Goal: Information Seeking & Learning: Find specific fact

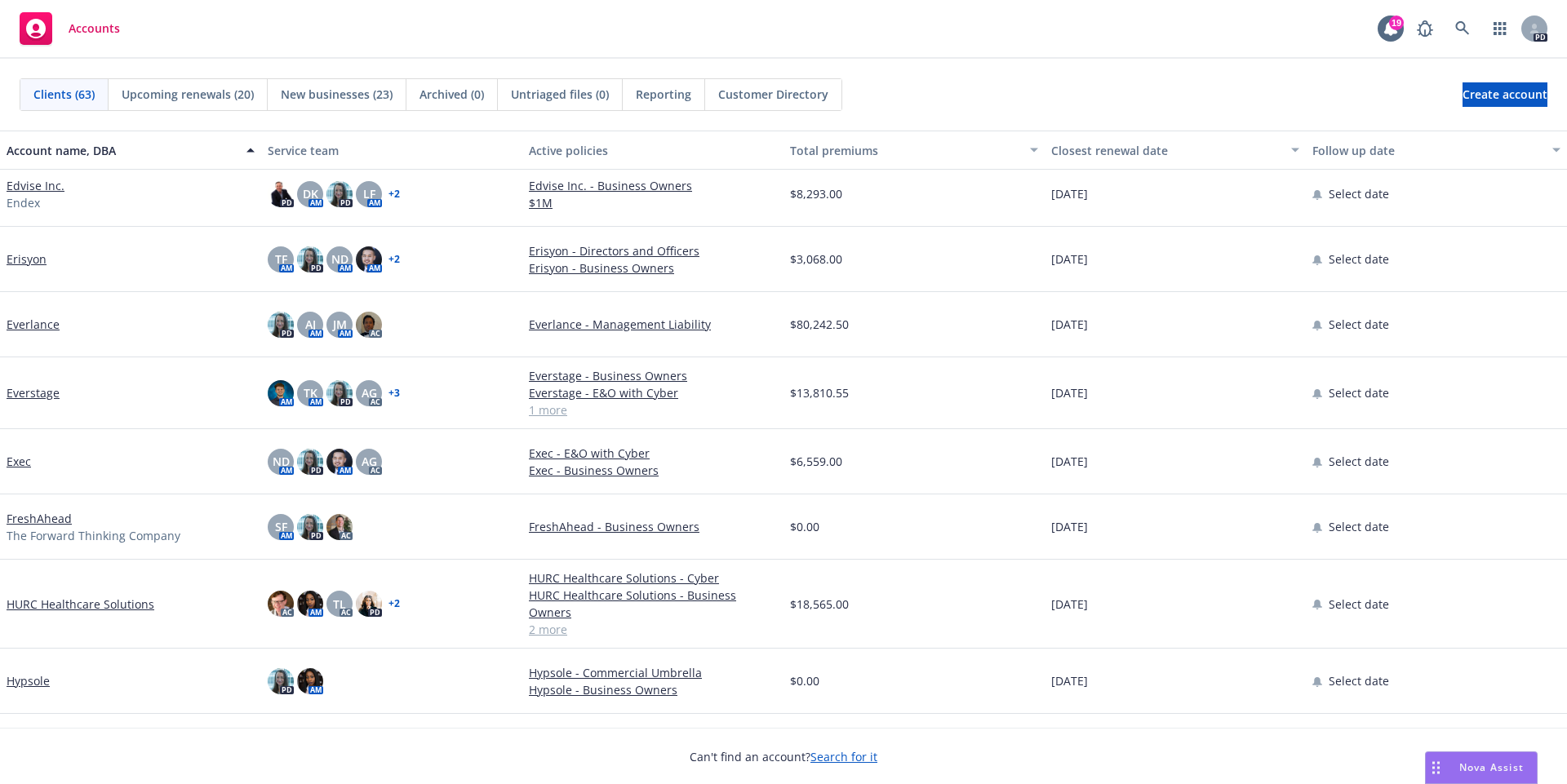
scroll to position [1510, 0]
click at [45, 391] on link "Everstage" at bounding box center [33, 392] width 53 height 17
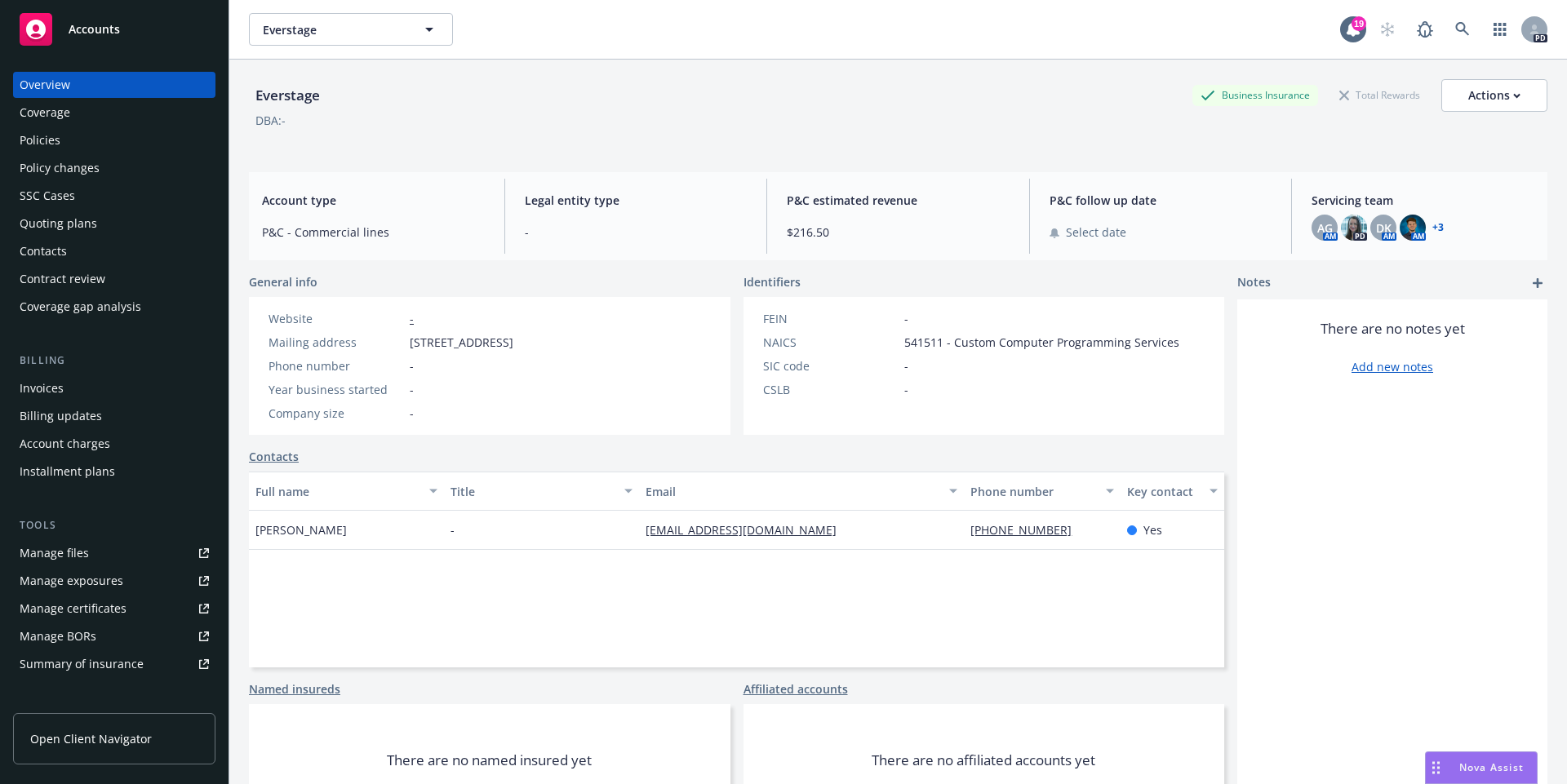
click at [45, 140] on div "Policies" at bounding box center [40, 141] width 41 height 26
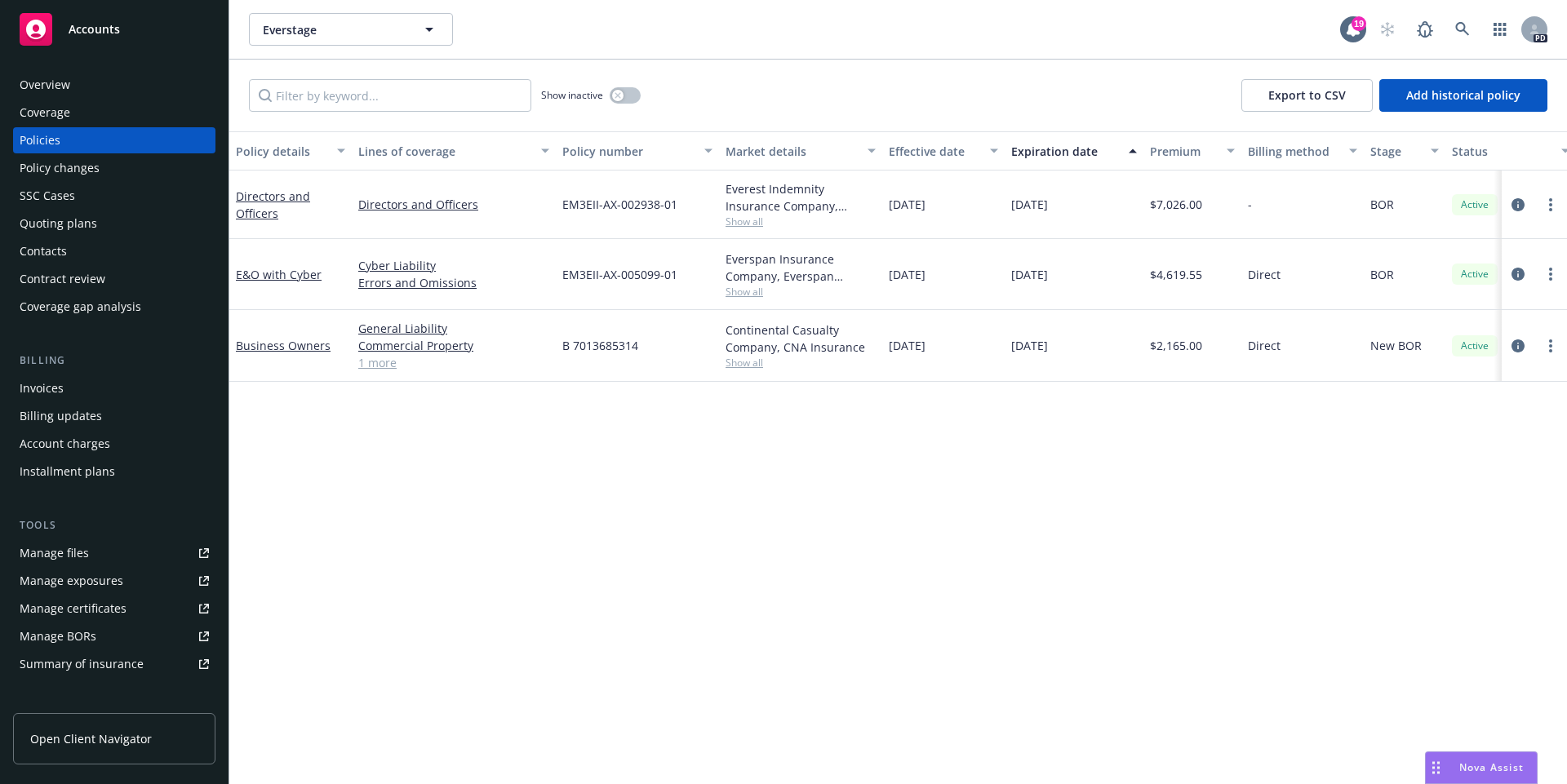
click at [32, 86] on div "Overview" at bounding box center [45, 85] width 51 height 26
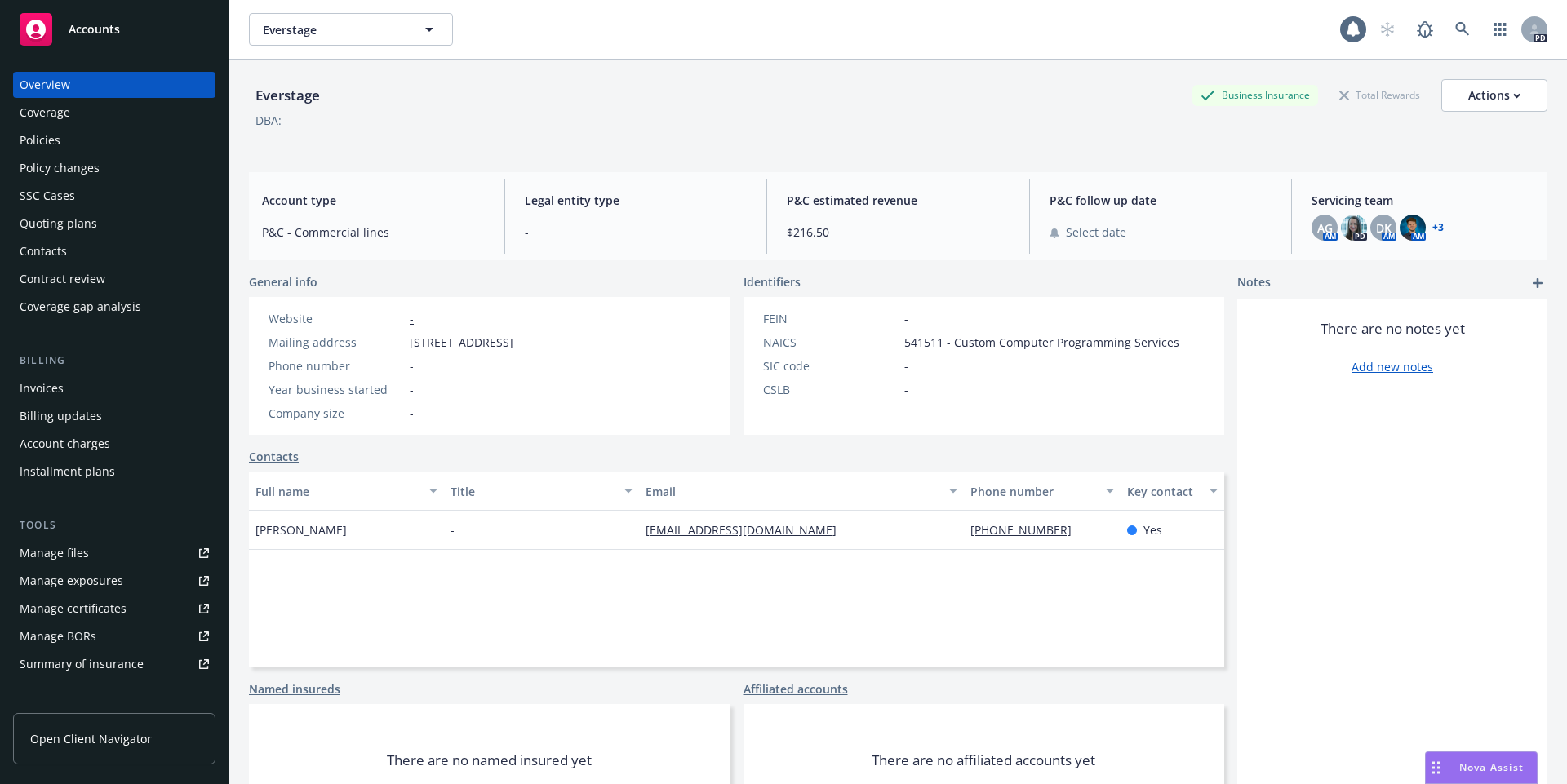
click at [1440, 227] on link "+ 3" at bounding box center [1438, 227] width 11 height 9
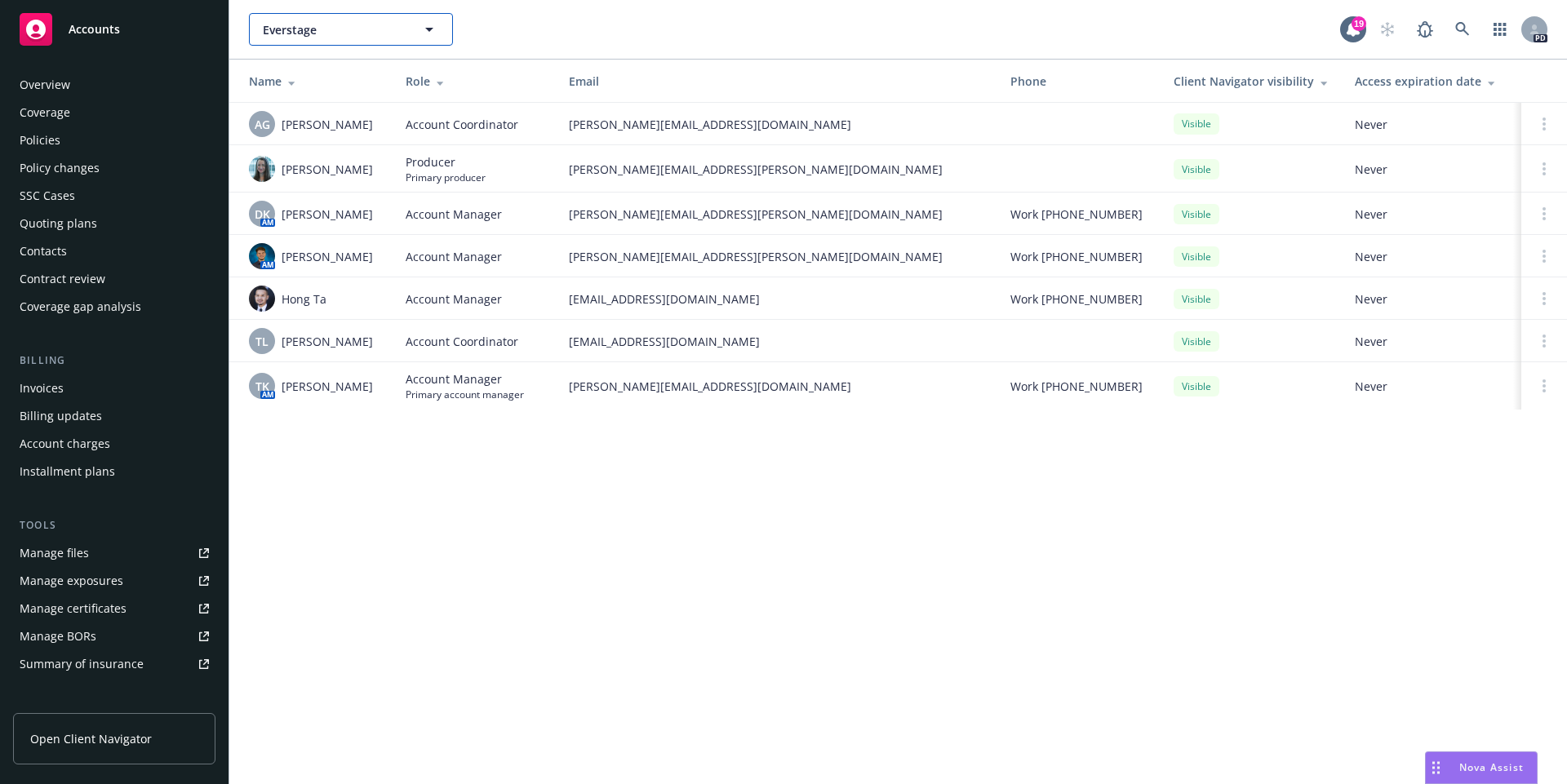
click at [322, 43] on button "Everstage" at bounding box center [351, 29] width 204 height 33
type input "larridin"
click at [298, 75] on strong "Larridin" at bounding box center [289, 75] width 44 height 15
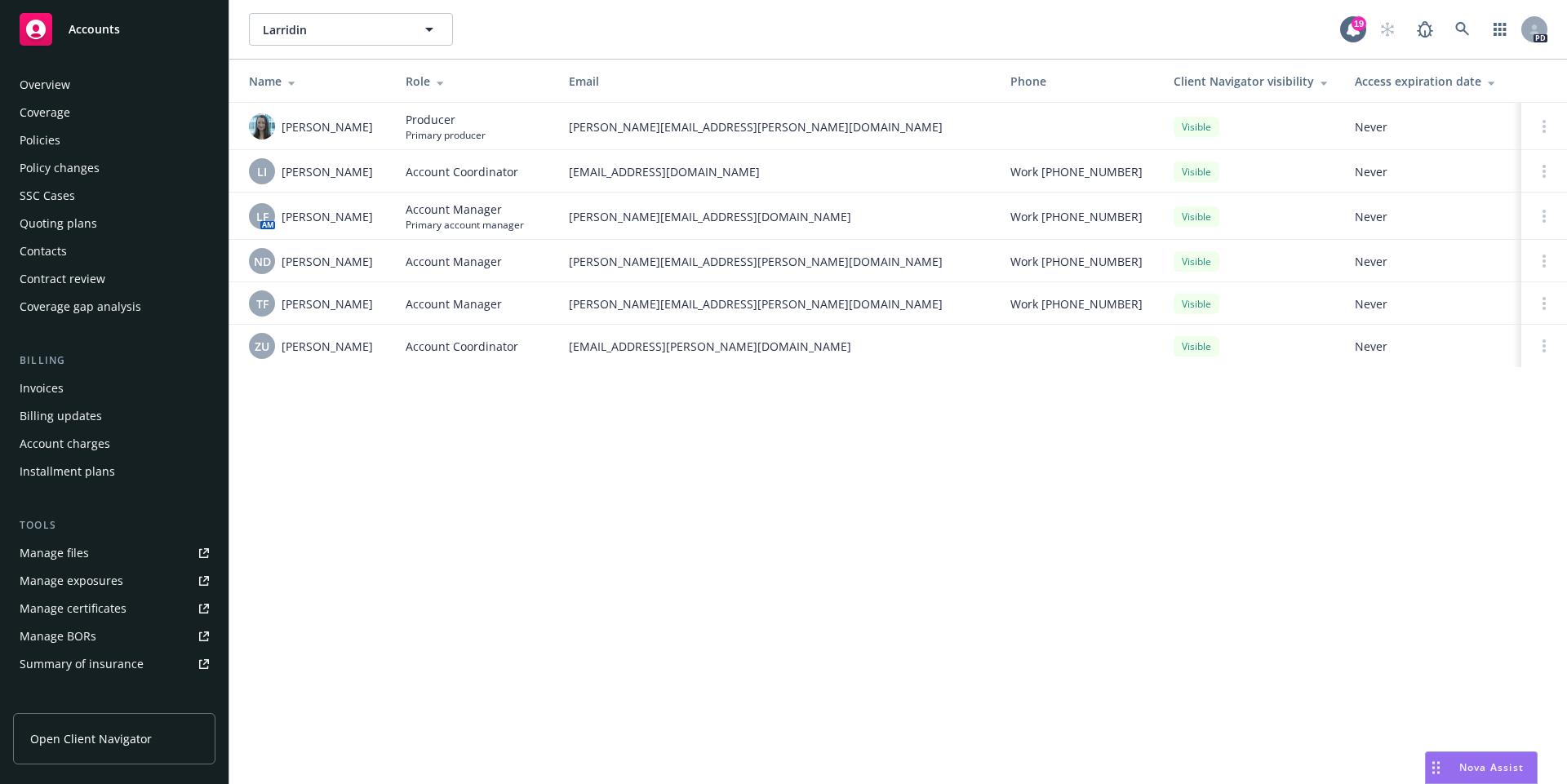
click at [57, 142] on div "Policies" at bounding box center [40, 141] width 41 height 26
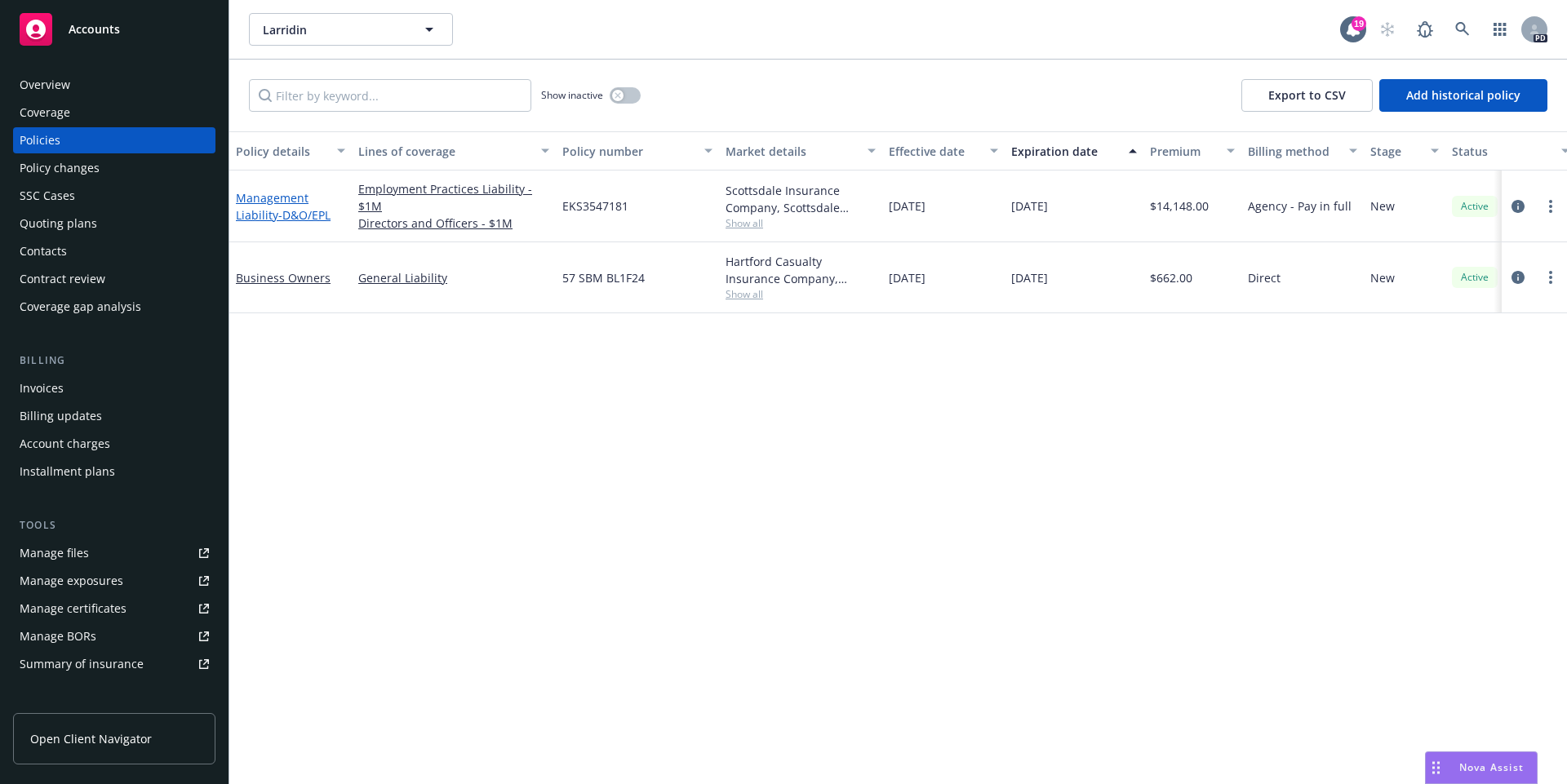
click at [299, 214] on span "- D&O/EPL" at bounding box center [304, 215] width 52 height 15
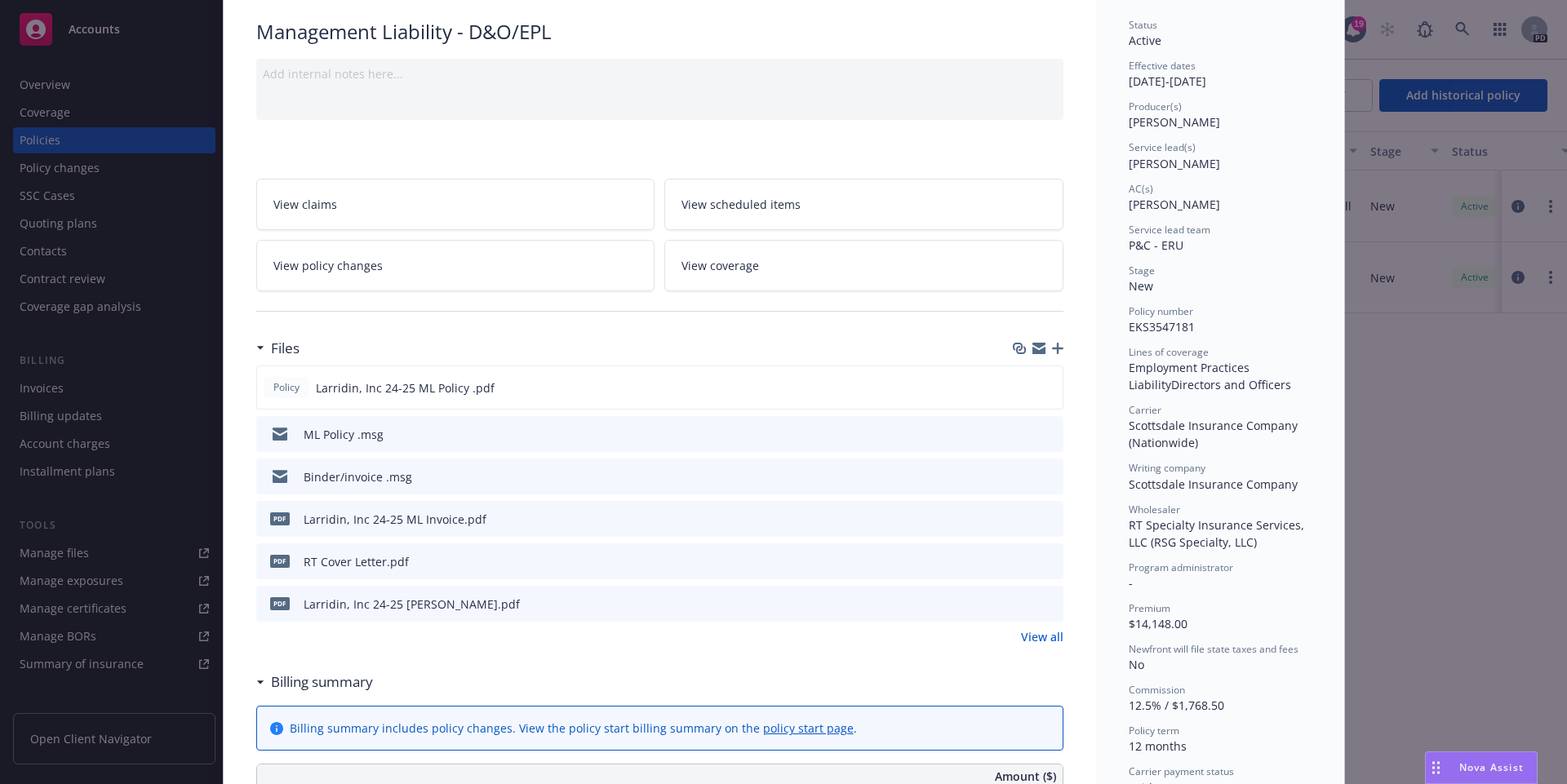
scroll to position [131, 0]
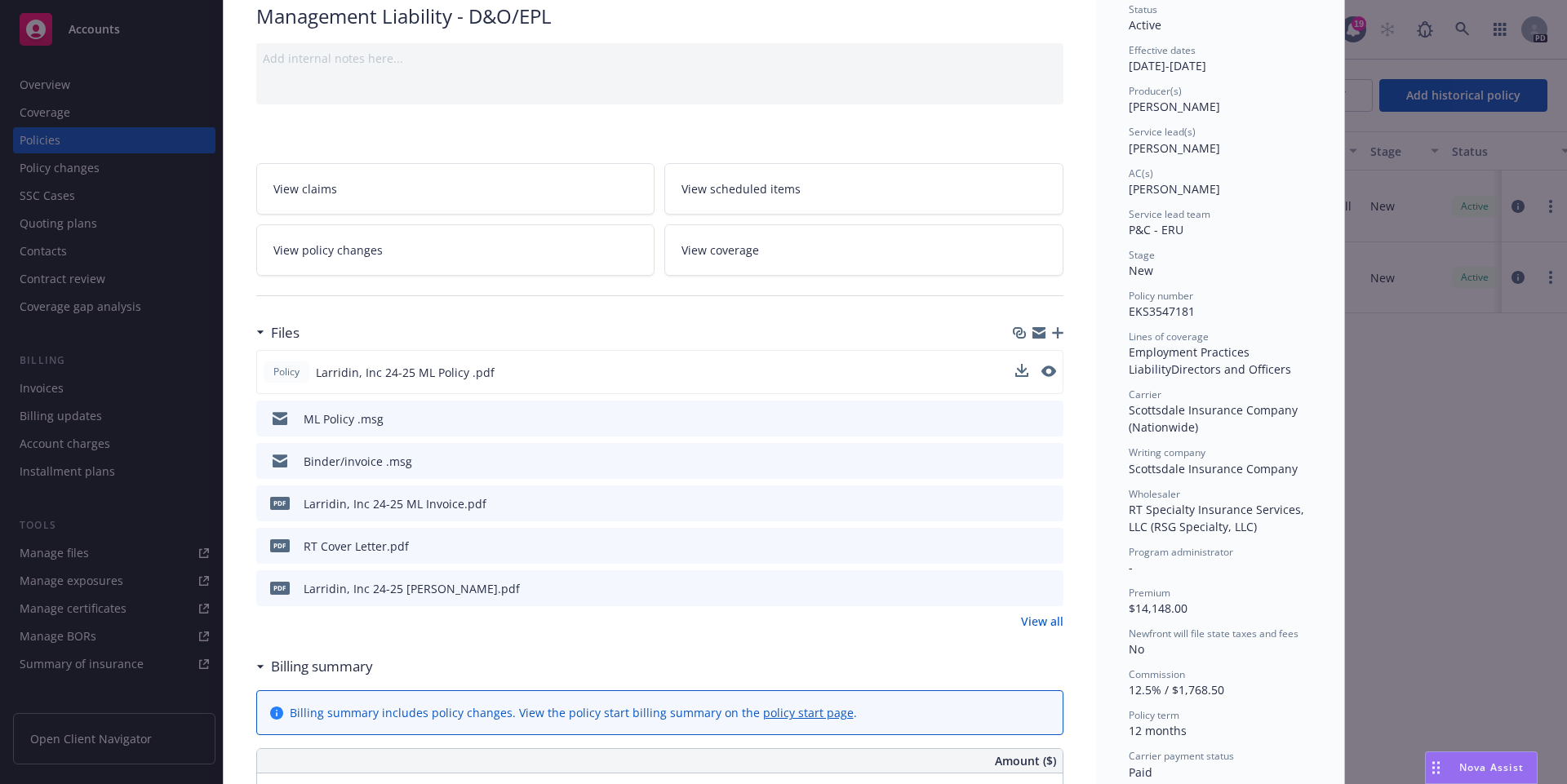
click at [965, 375] on div "Policy Larridin, Inc 24-25 ML Policy .pdf" at bounding box center [659, 372] width 807 height 44
click at [1051, 374] on button at bounding box center [1049, 373] width 15 height 17
click at [1049, 366] on icon "preview file" at bounding box center [1047, 371] width 15 height 11
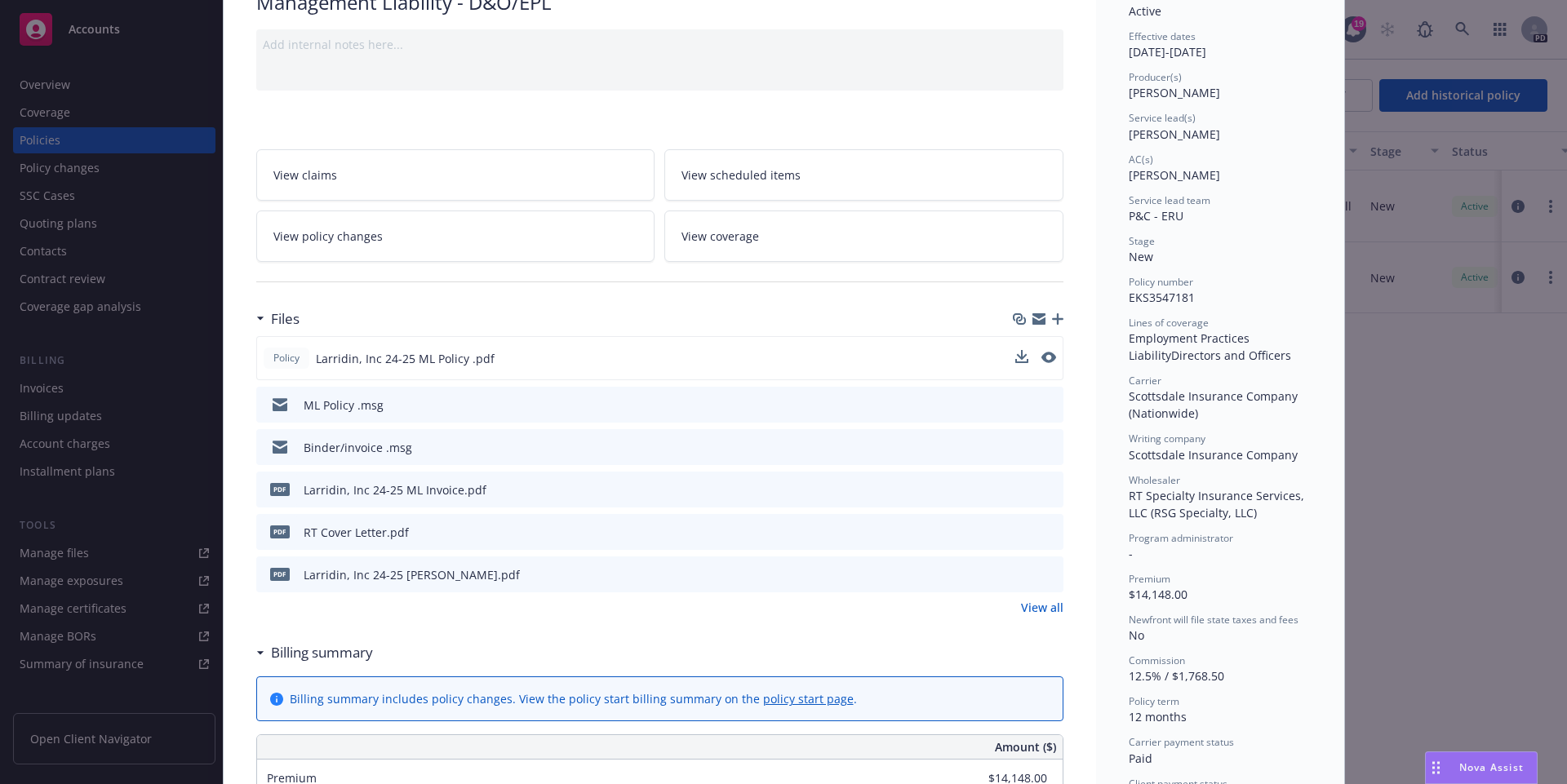
scroll to position [142, 0]
drag, startPoint x: 1186, startPoint y: 592, endPoint x: 1123, endPoint y: 592, distance: 63.0
copy span "$14,148.00"
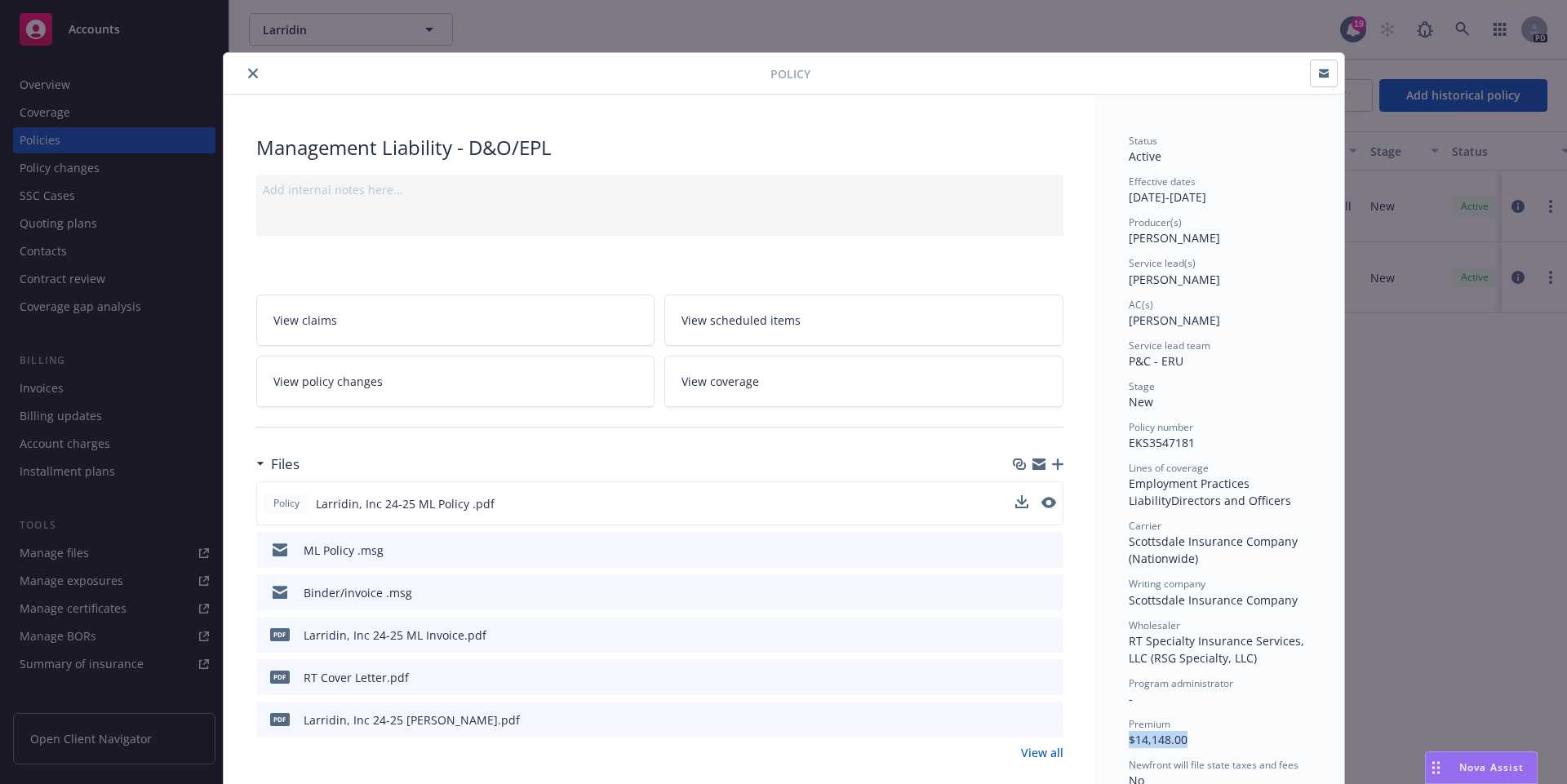
click at [256, 69] on icon "close" at bounding box center [253, 74] width 9 height 9
